Goal: Information Seeking & Learning: Learn about a topic

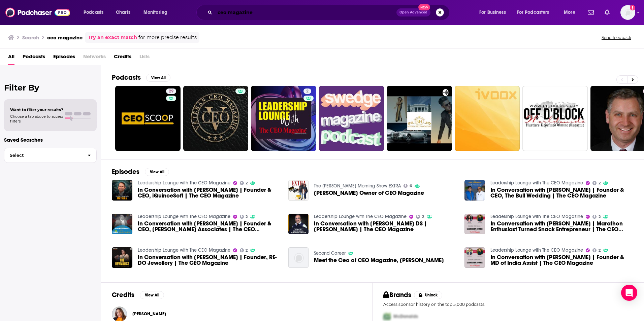
click at [263, 14] on input "ceo magazine" at bounding box center [305, 12] width 181 height 11
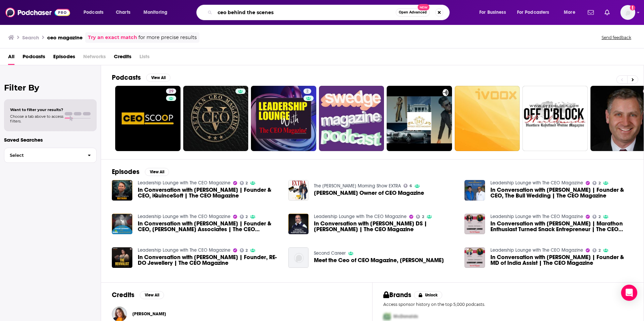
type input "ceo behind the scenes"
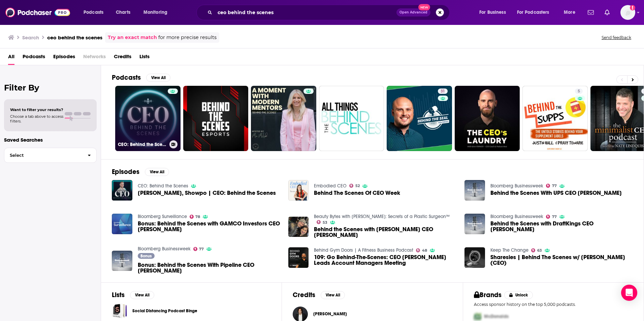
click at [161, 114] on link "CEO: Behind the Scenes" at bounding box center [147, 118] width 65 height 65
